Goal: Check status

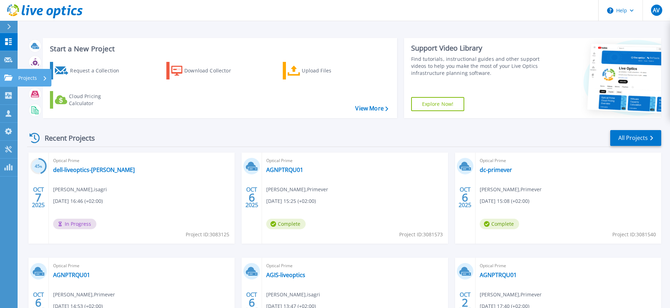
click at [11, 79] on icon at bounding box center [8, 78] width 8 height 6
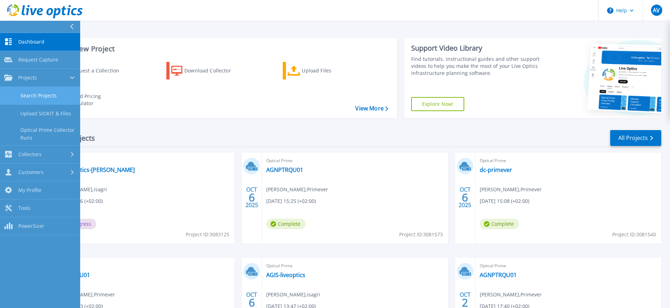
click at [41, 96] on link "Search Projects" at bounding box center [40, 96] width 80 height 18
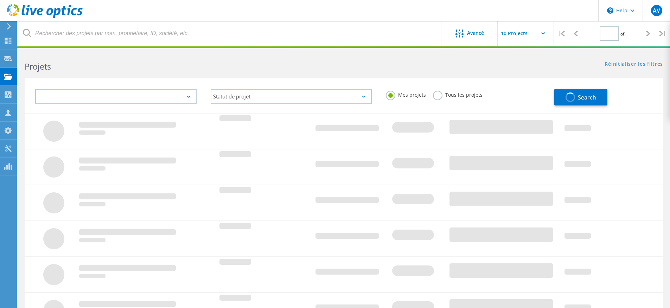
type input "1"
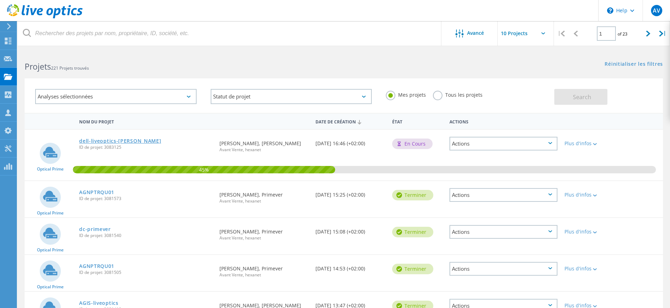
click at [119, 142] on link "dell-liveoptics-[PERSON_NAME]" at bounding box center [120, 140] width 82 height 5
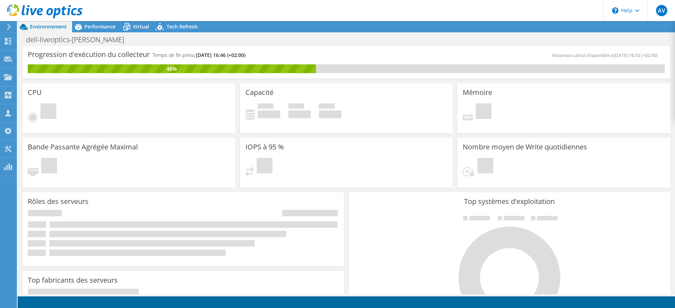
click at [215, 53] on span "10/13/2025, 16:46 (+02:00)" at bounding box center [221, 55] width 50 height 7
click at [272, 54] on div "Progression d'exécution du collecteur Temps de fin prévu: 10/13/2025, 16:46 (+0…" at bounding box center [187, 57] width 318 height 13
click at [245, 55] on span "10/13/2025, 16:46 (+02:00)" at bounding box center [221, 55] width 50 height 7
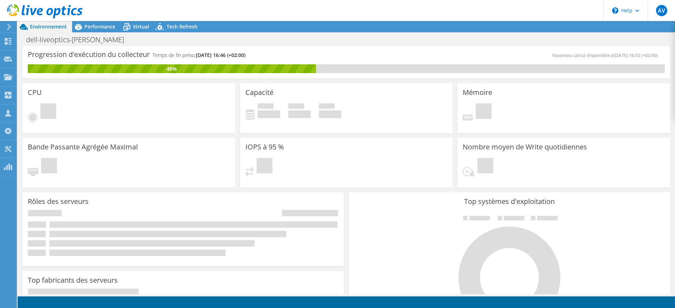
click at [245, 55] on span "10/13/2025, 16:46 (+02:00)" at bounding box center [221, 55] width 50 height 7
click at [267, 55] on div "Progression d'exécution du collecteur Temps de fin prévu: 10/13/2025, 16:46 (+0…" at bounding box center [187, 57] width 318 height 13
drag, startPoint x: 259, startPoint y: 53, endPoint x: 244, endPoint y: 53, distance: 15.1
click at [244, 53] on span "10/13/2025, 16:46 (+02:00)" at bounding box center [221, 55] width 50 height 7
click at [337, 47] on div "Progression d'exécution du collecteur Temps de fin prévu: 10/13/2025, 16:46 (+0…" at bounding box center [345, 62] width 647 height 32
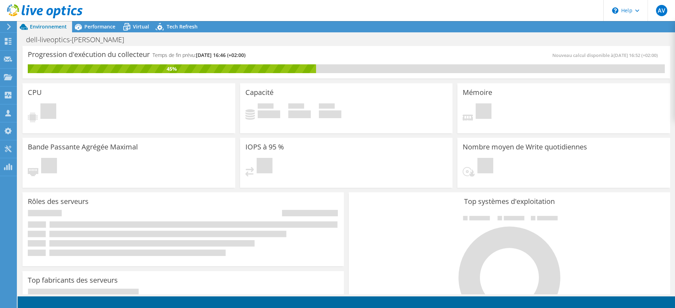
drag, startPoint x: 259, startPoint y: 53, endPoint x: 243, endPoint y: 55, distance: 15.9
click at [243, 55] on span "10/13/2025, 16:46 (+02:00)" at bounding box center [221, 55] width 50 height 7
click at [311, 54] on div "Progression d'exécution du collecteur Temps de fin prévu: 10/13/2025, 16:46 (+0…" at bounding box center [187, 57] width 318 height 13
drag, startPoint x: 258, startPoint y: 54, endPoint x: 243, endPoint y: 54, distance: 15.1
click at [243, 54] on span "10/13/2025, 16:46 (+02:00)" at bounding box center [221, 55] width 50 height 7
